Goal: Navigation & Orientation: Find specific page/section

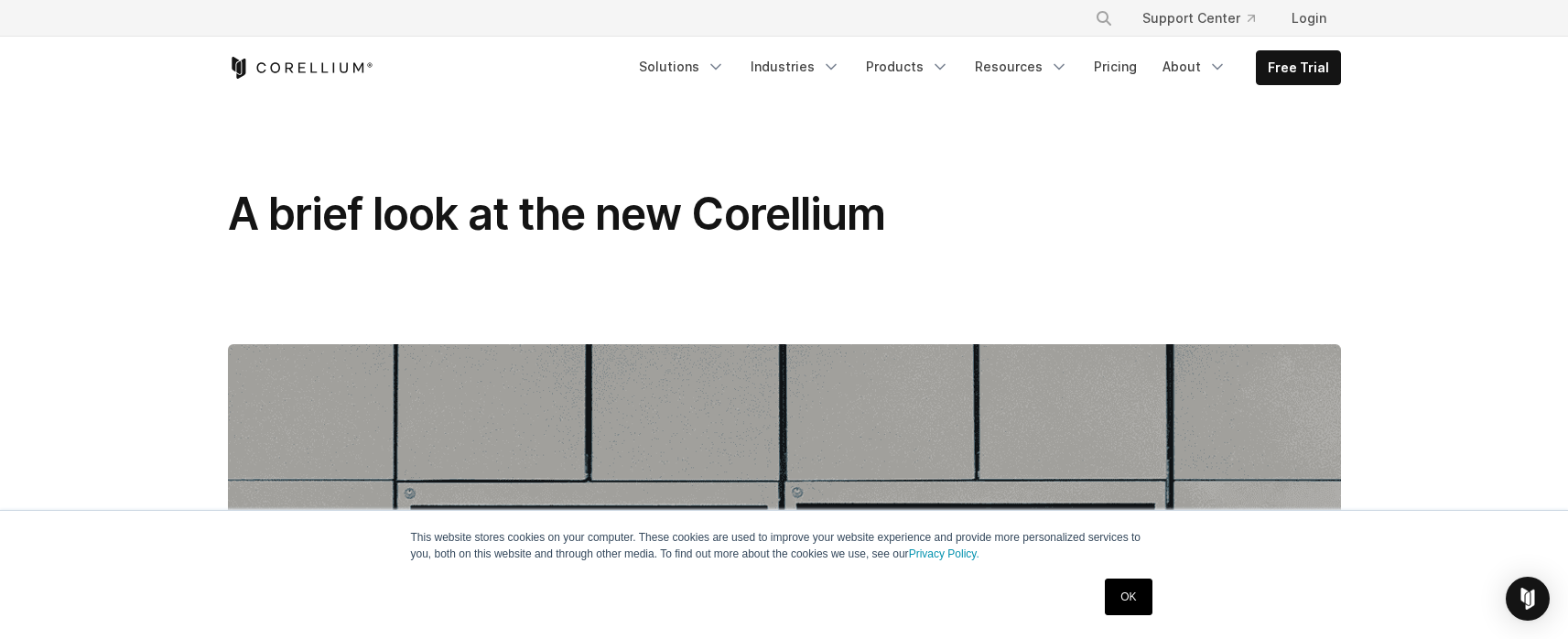
click at [1122, 597] on link "OK" at bounding box center [1127, 597] width 46 height 36
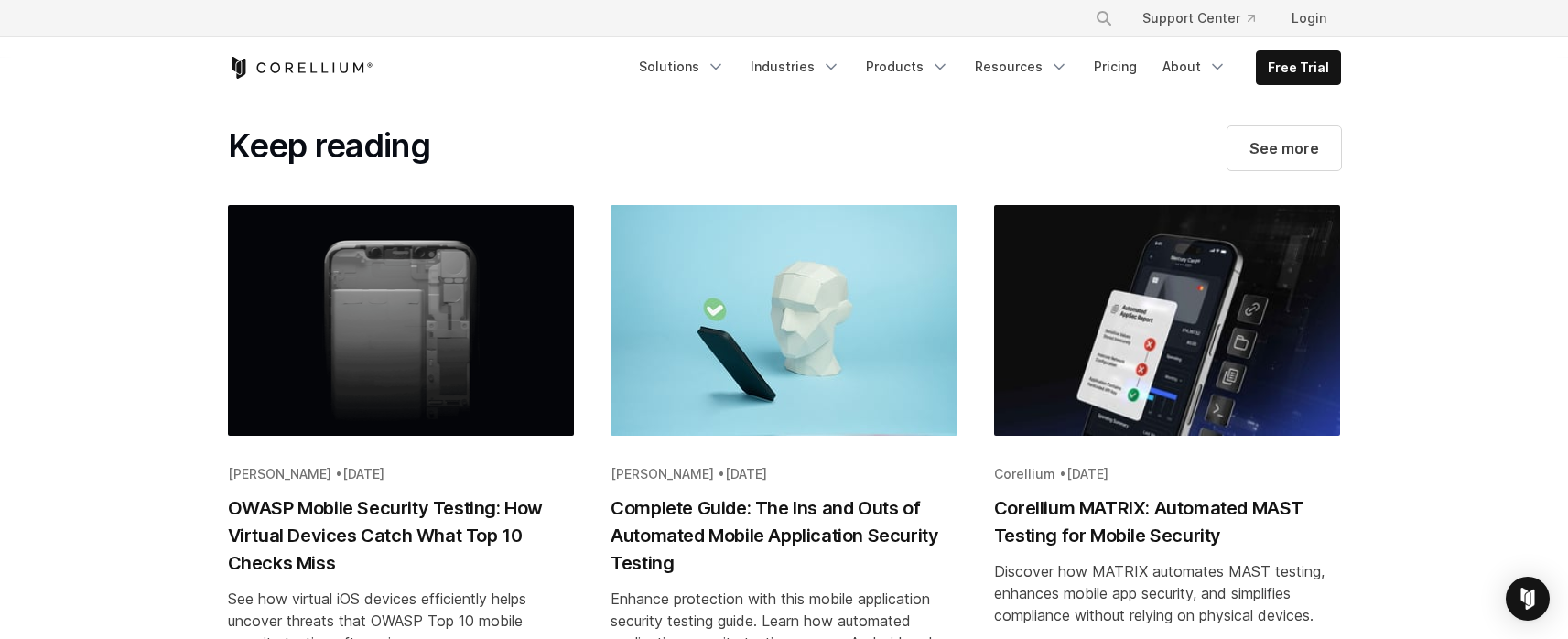
scroll to position [5438, 0]
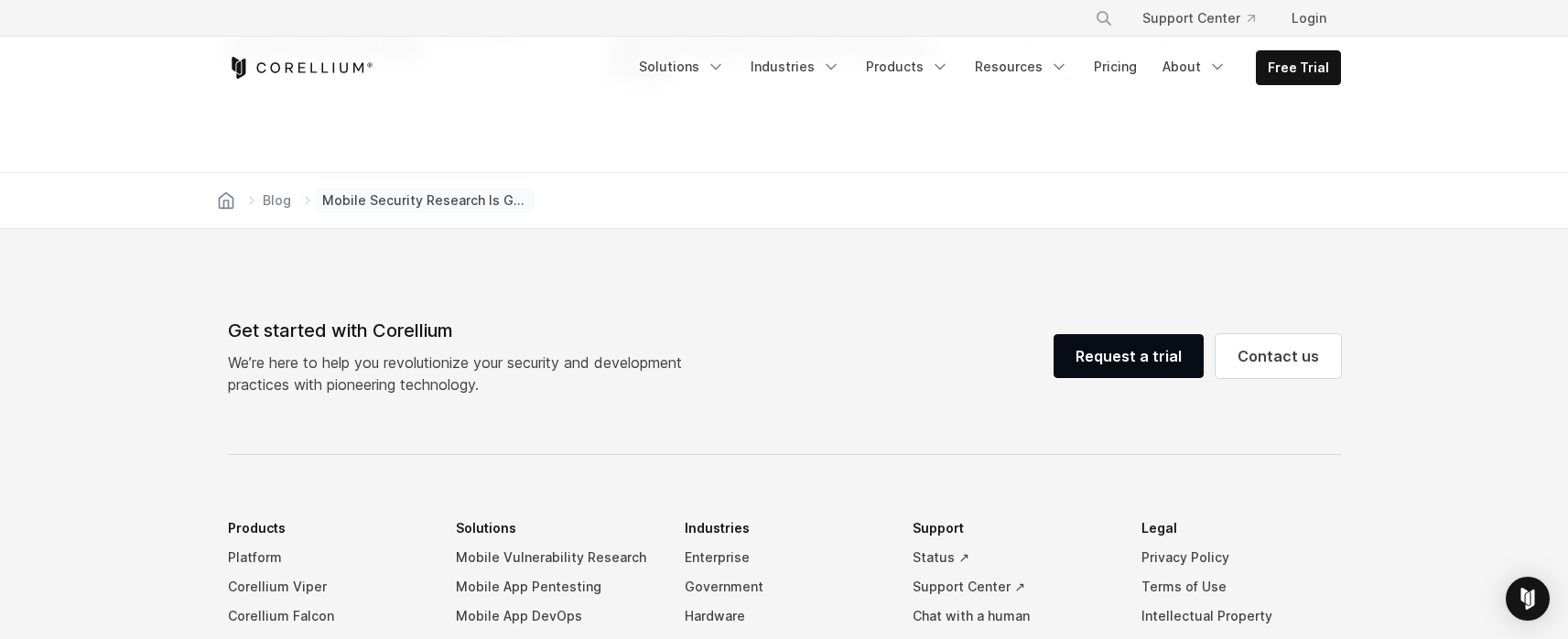
click at [301, 60] on icon "Corellium Home" at bounding box center [301, 68] width 146 height 22
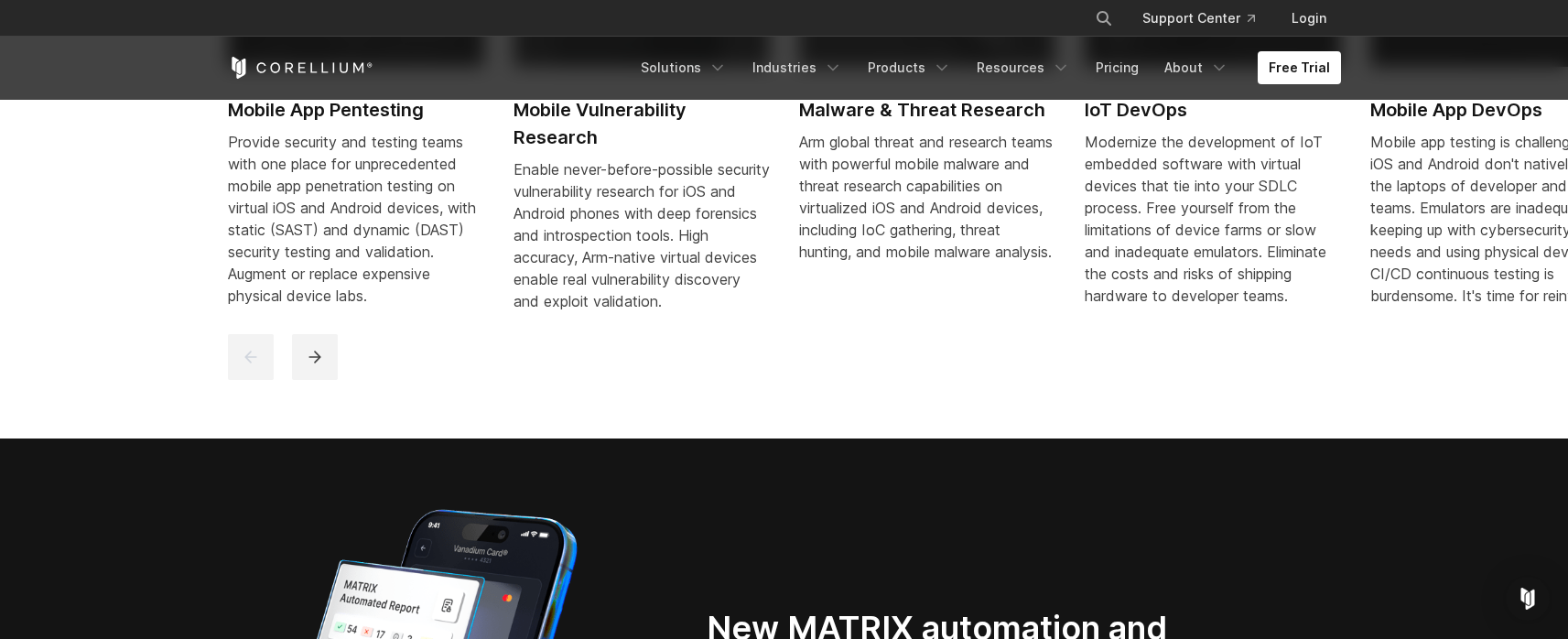
scroll to position [952, 0]
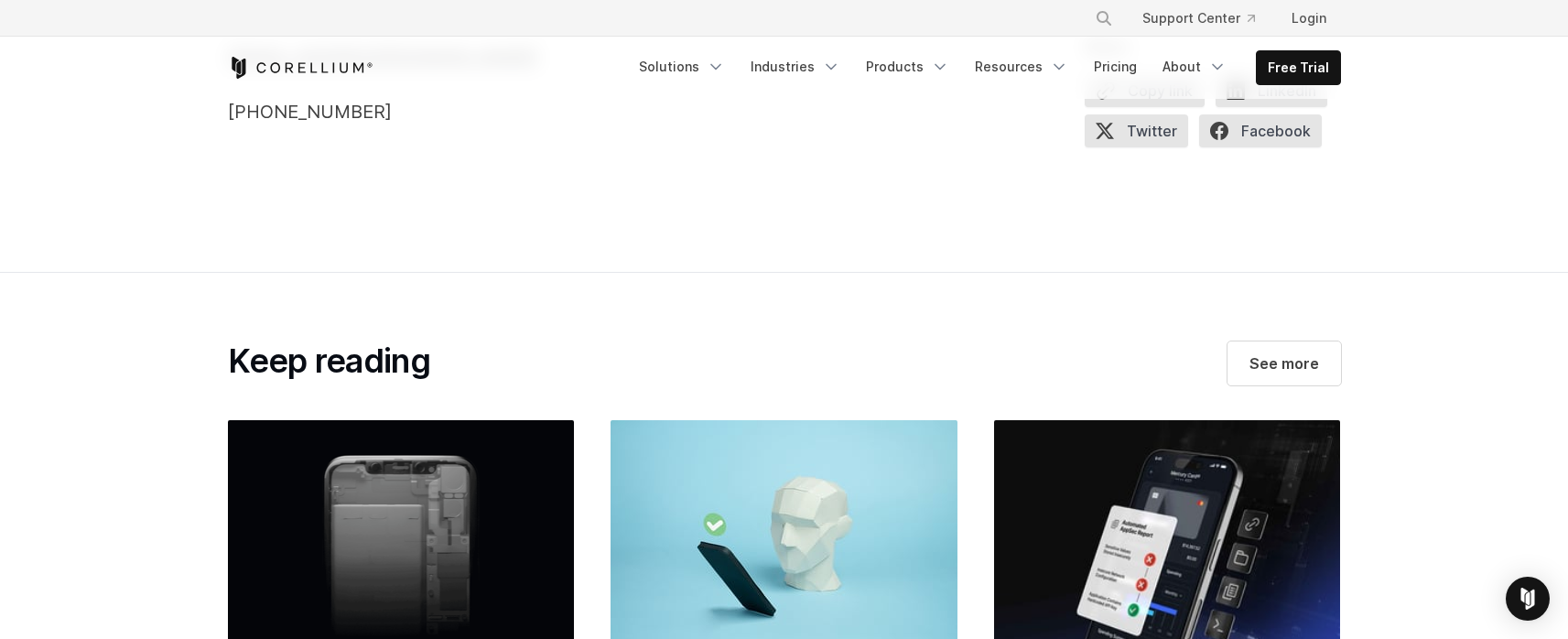
scroll to position [6625, 0]
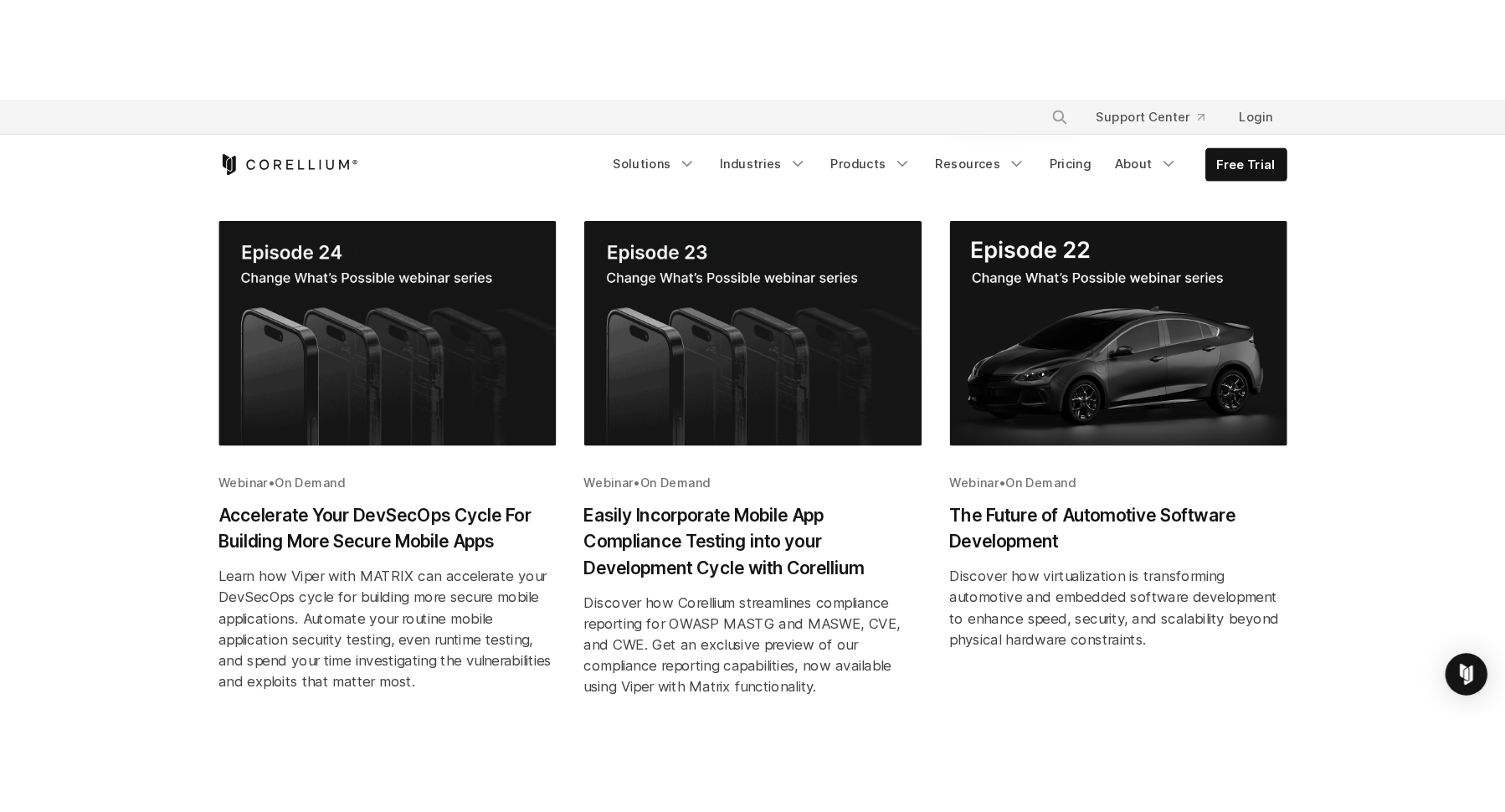
scroll to position [793, 0]
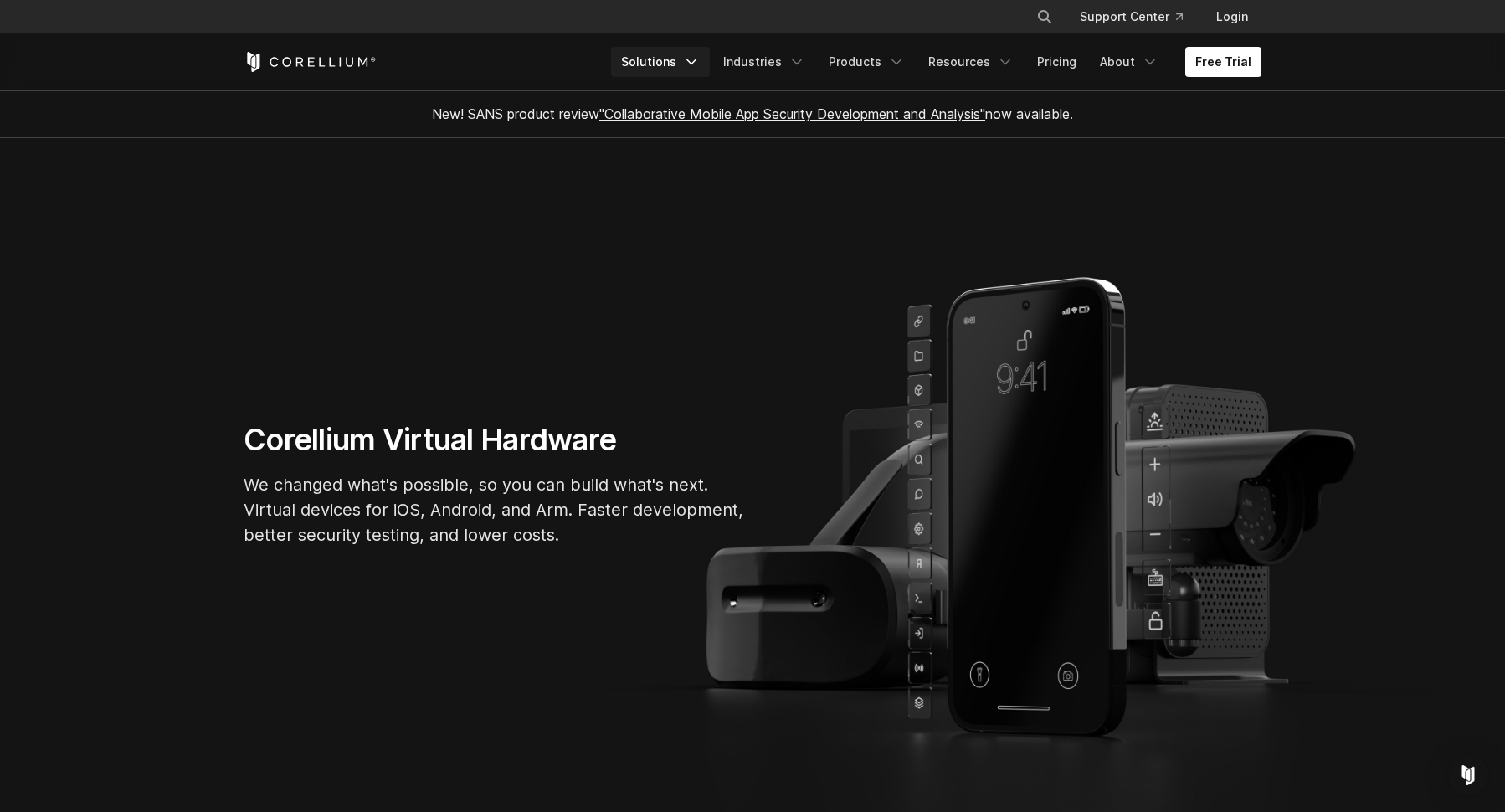
click at [672, 60] on link "Solutions" at bounding box center [661, 61] width 99 height 30
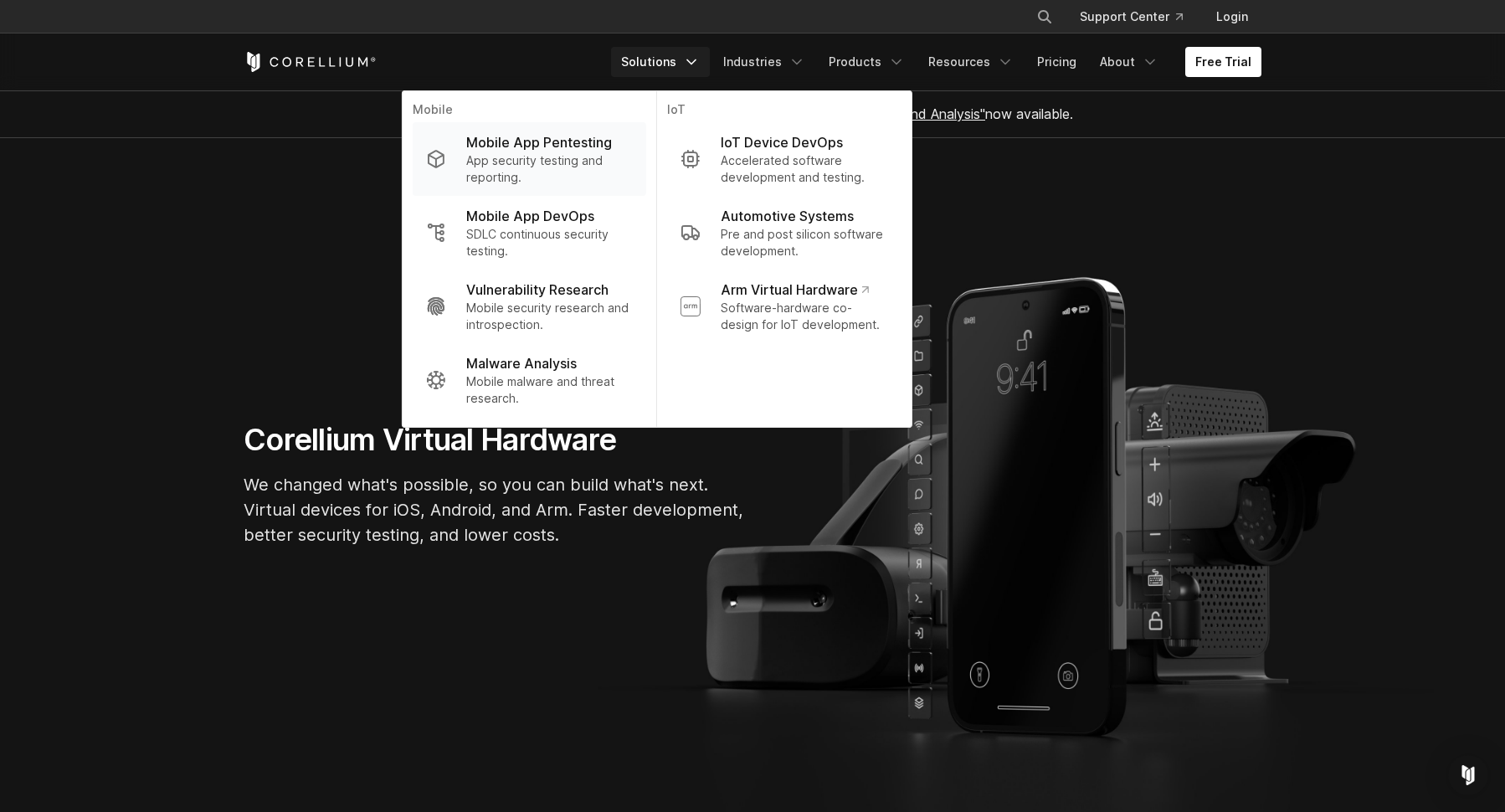
click at [579, 134] on p "Mobile App Pentesting" at bounding box center [539, 142] width 146 height 20
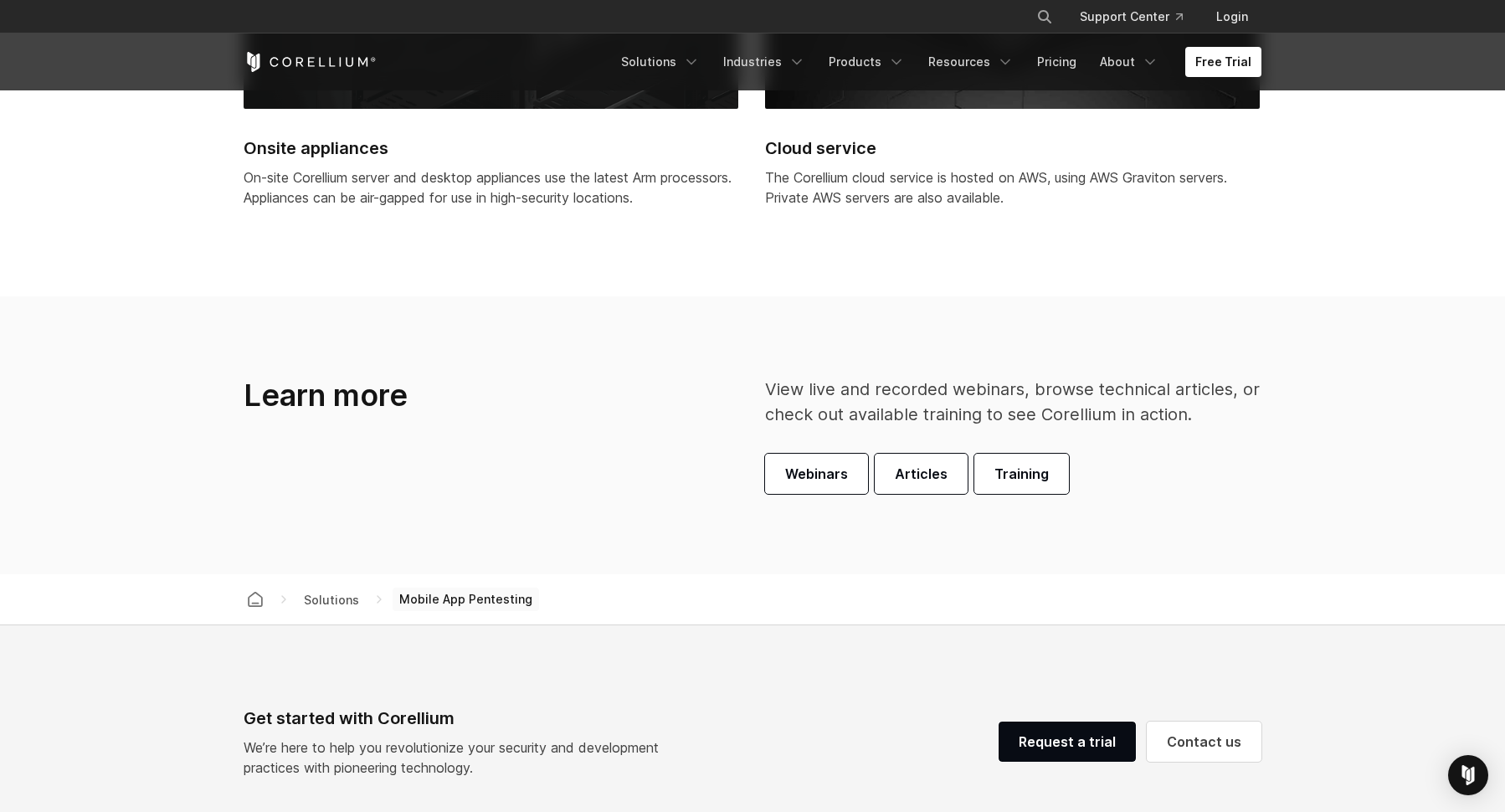
scroll to position [4865, 0]
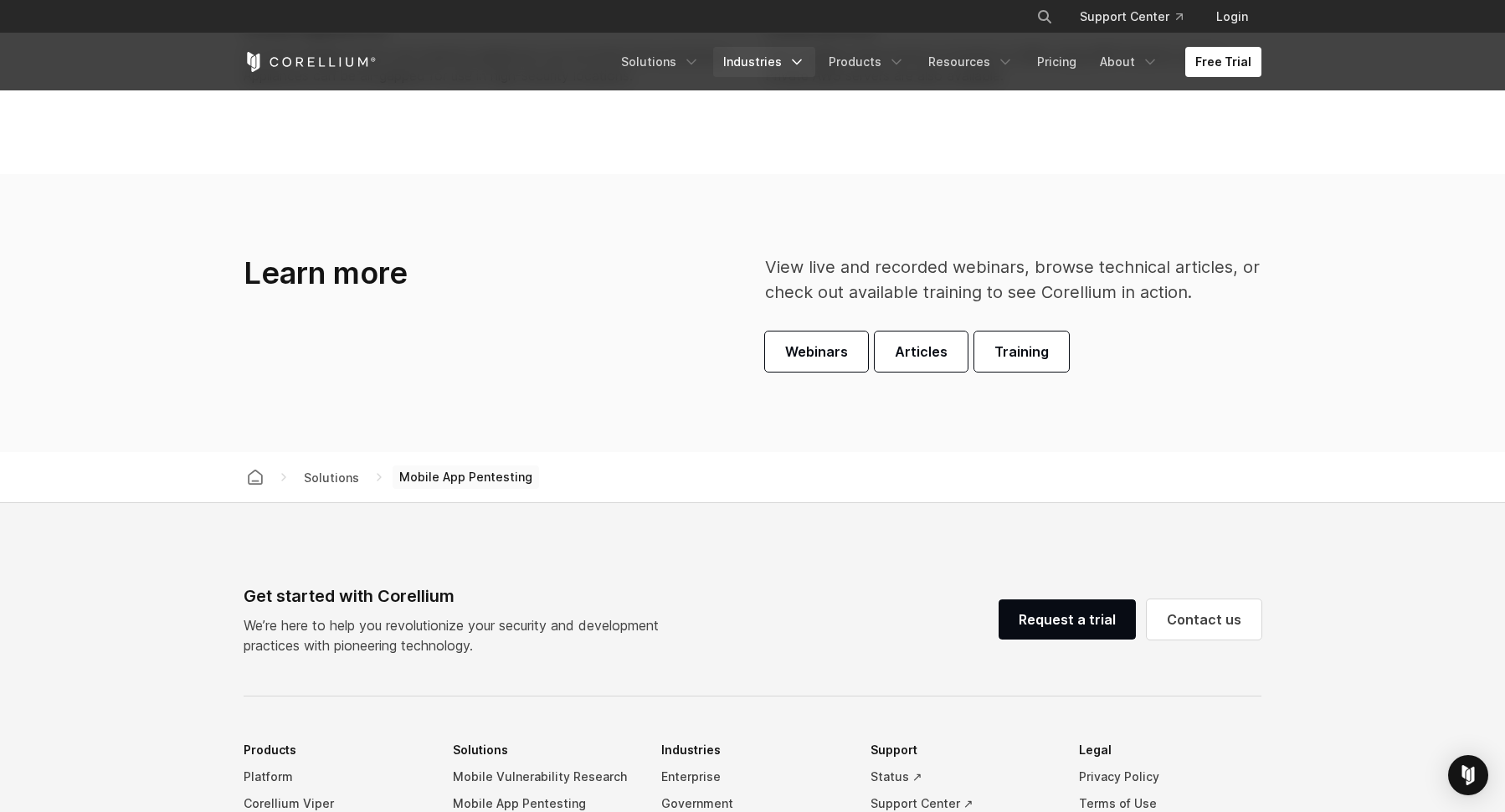
click at [781, 60] on link "Industries" at bounding box center [763, 61] width 102 height 30
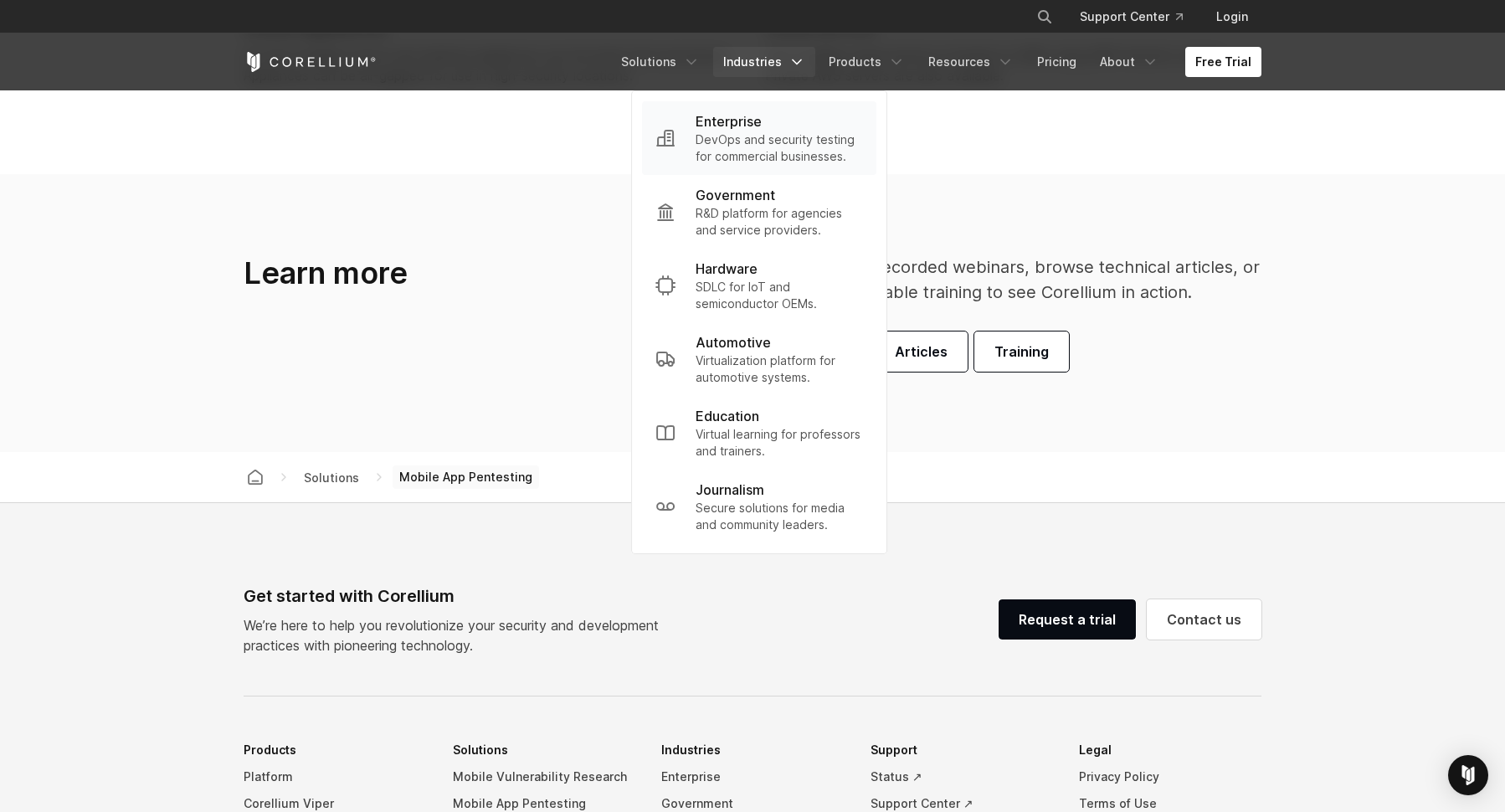
click at [783, 135] on p "DevOps and security testing for commercial businesses." at bounding box center [780, 148] width 168 height 33
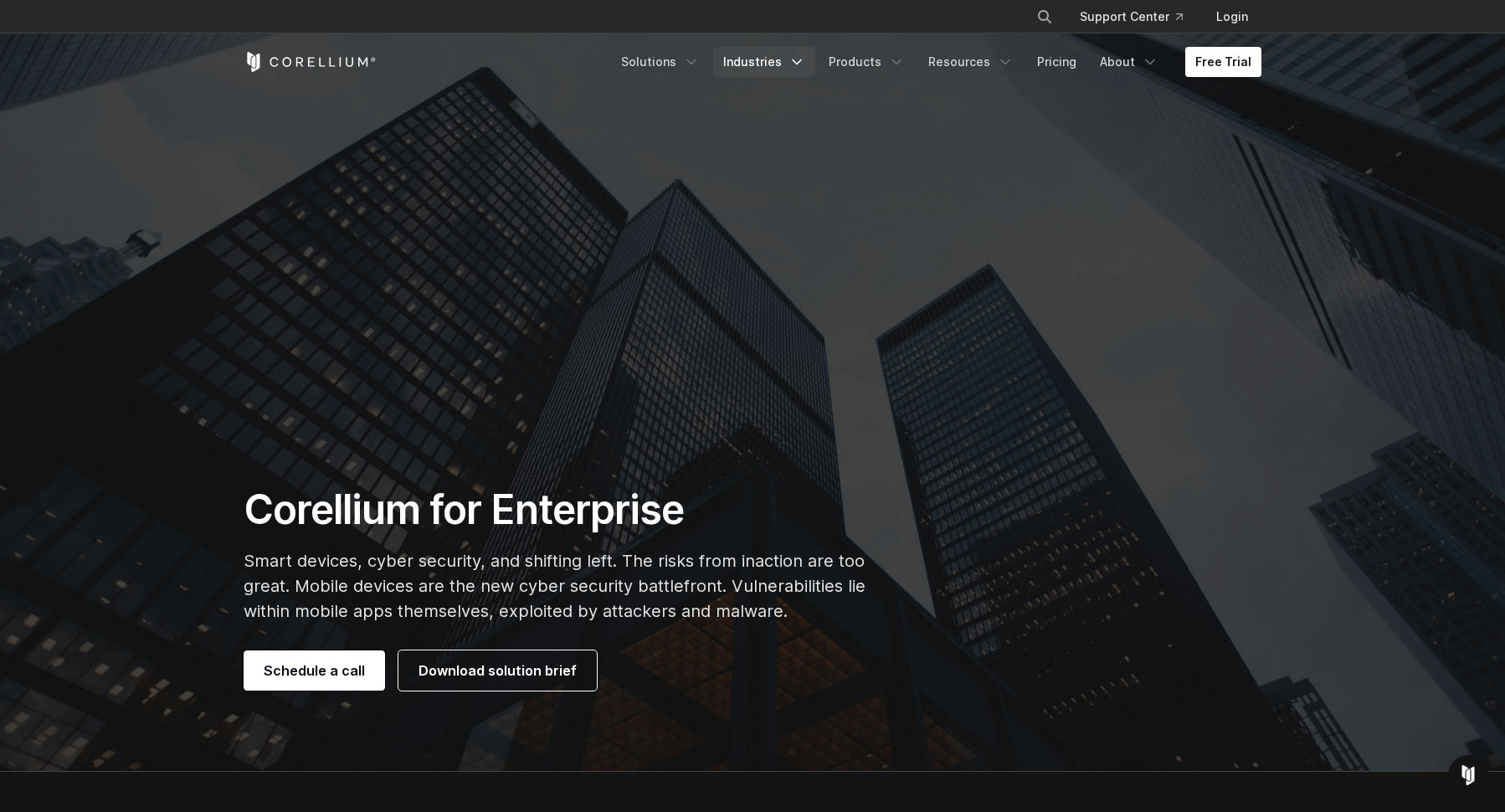
click at [766, 67] on link "Industries" at bounding box center [763, 61] width 102 height 30
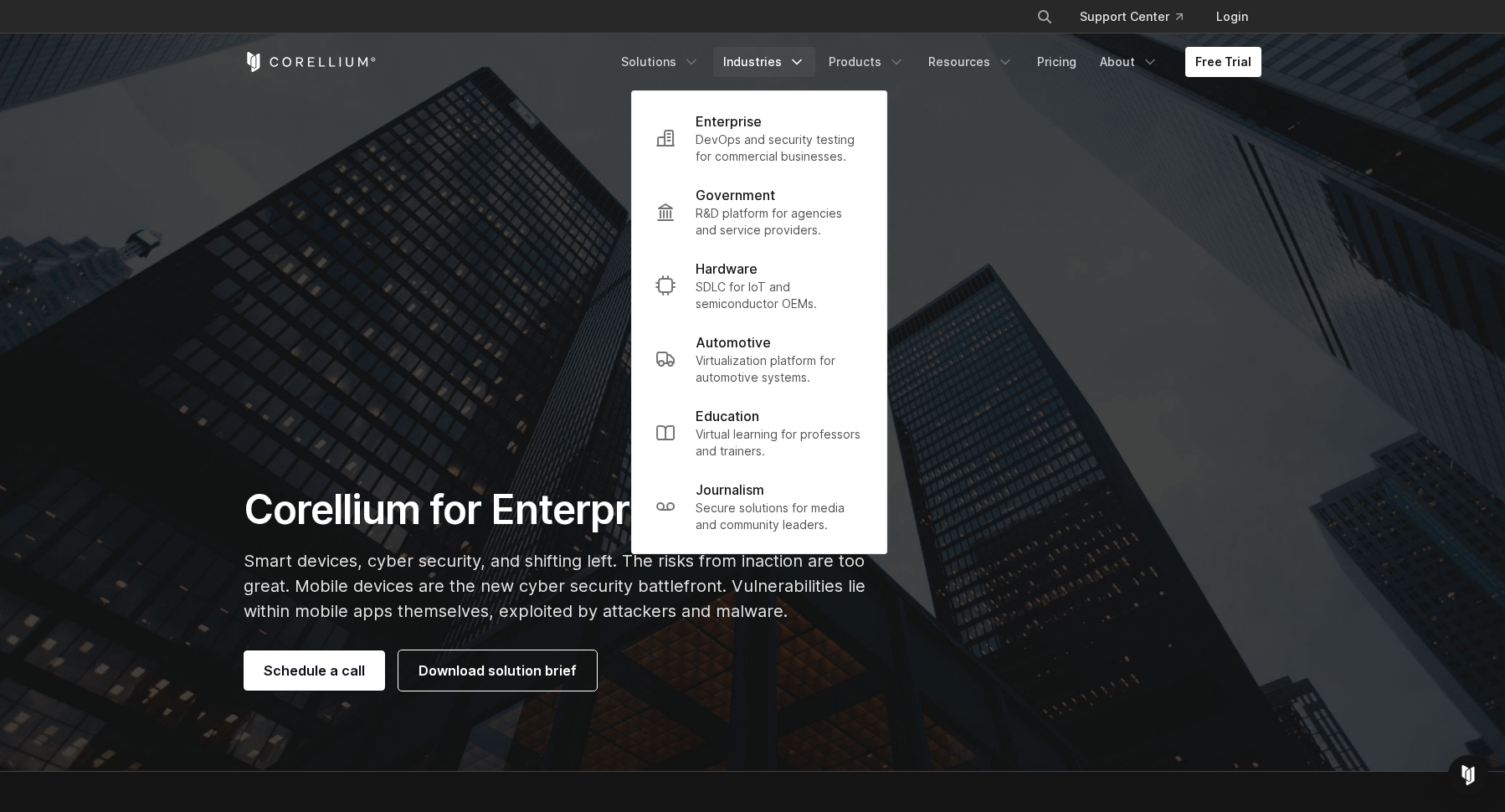
click at [1061, 370] on section "Corellium for Enterprise Smart devices, cyber security, and shifting left. The …" at bounding box center [752, 386] width 1505 height 771
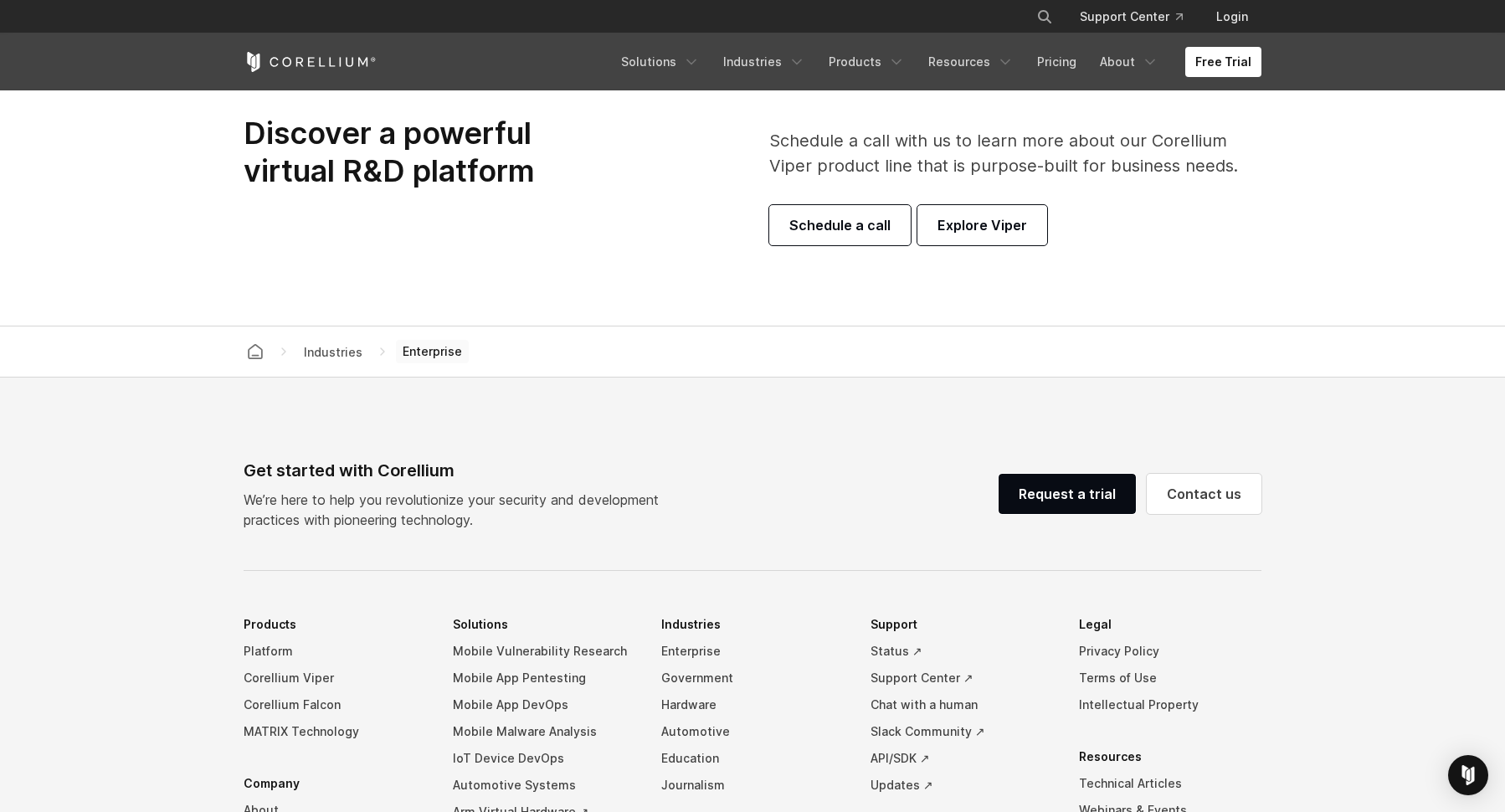
scroll to position [5282, 0]
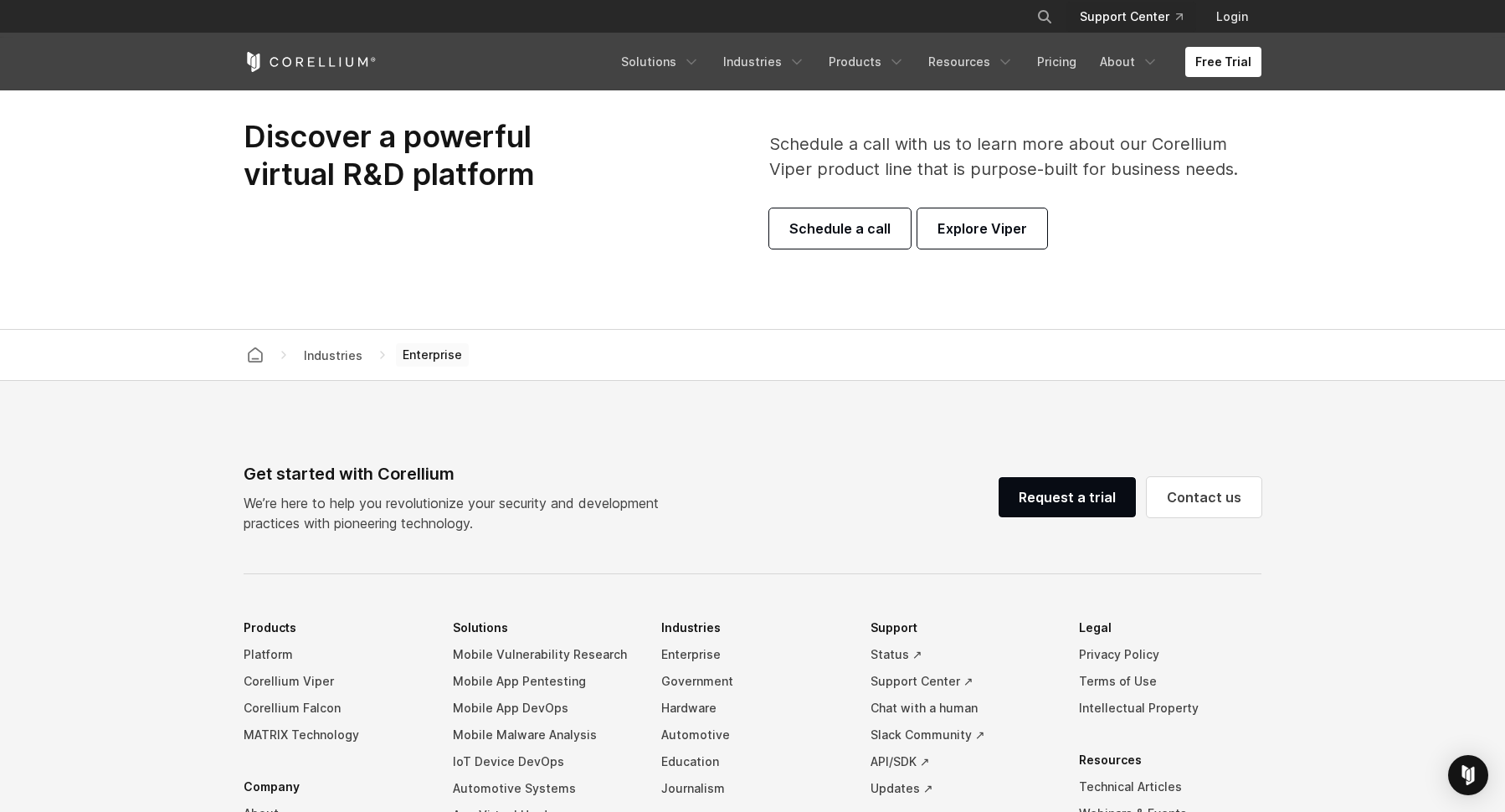
drag, startPoint x: 318, startPoint y: 60, endPoint x: 1177, endPoint y: 4, distance: 860.8
click at [0, 0] on header "× Search our site... Support Center Login" at bounding box center [752, 45] width 1505 height 90
